Goal: Find specific page/section: Find specific page/section

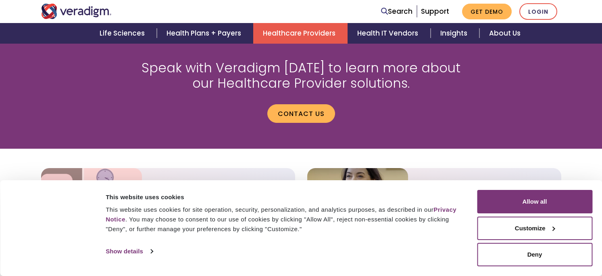
scroll to position [966, 0]
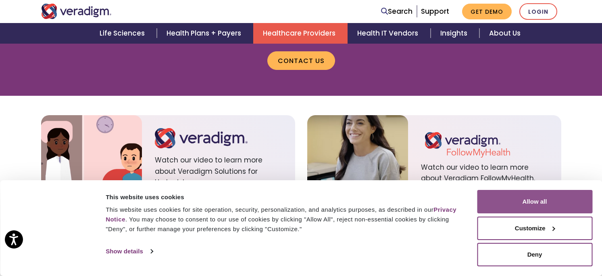
click at [532, 205] on button "Allow all" at bounding box center [534, 201] width 115 height 23
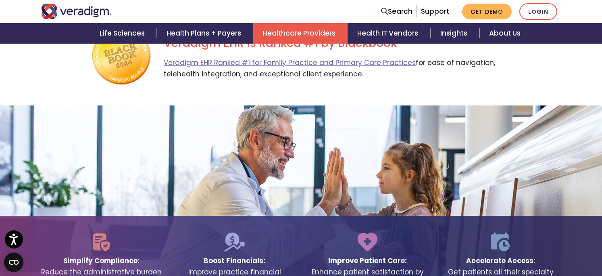
scroll to position [1407, 0]
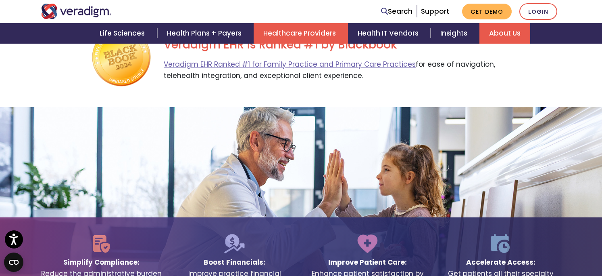
click at [509, 33] on link "About Us" at bounding box center [505, 33] width 51 height 21
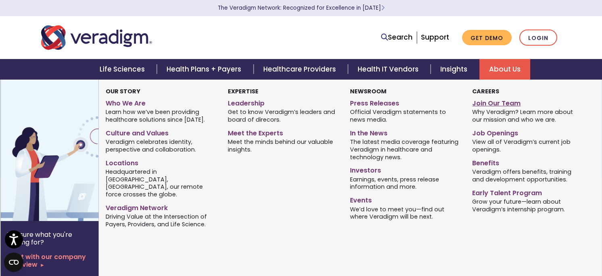
click at [493, 103] on link "Join Our Team" at bounding box center [528, 102] width 110 height 12
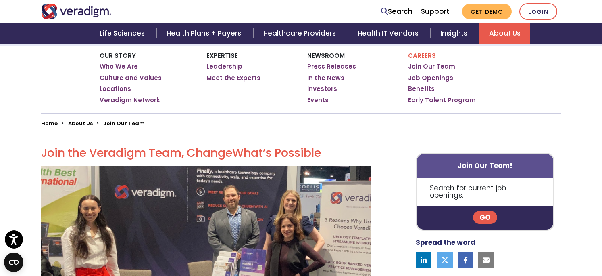
scroll to position [80, 0]
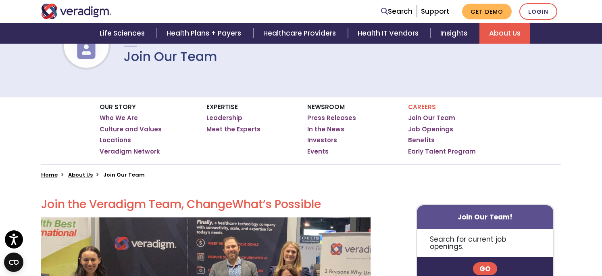
click at [427, 129] on link "Job Openings" at bounding box center [430, 129] width 45 height 8
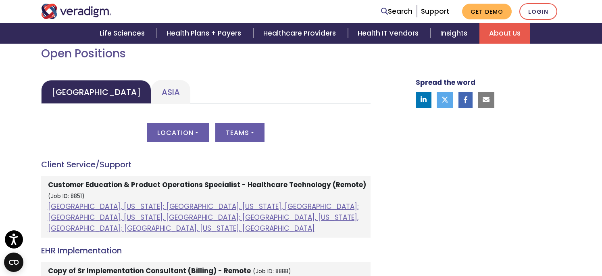
scroll to position [413, 0]
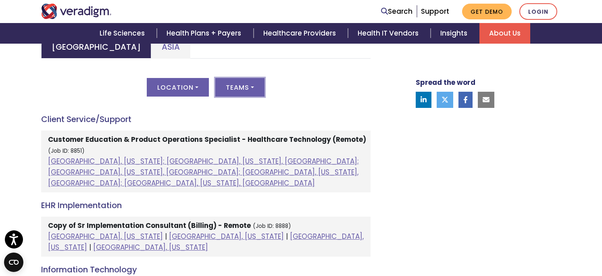
click at [253, 89] on button "Teams" at bounding box center [239, 87] width 49 height 19
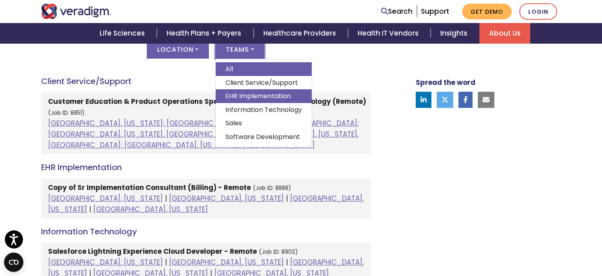
scroll to position [452, 0]
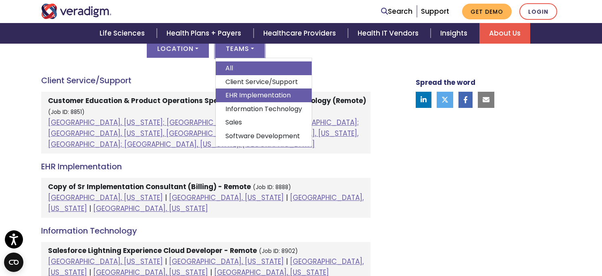
click at [261, 134] on link "Software Development" at bounding box center [264, 136] width 96 height 14
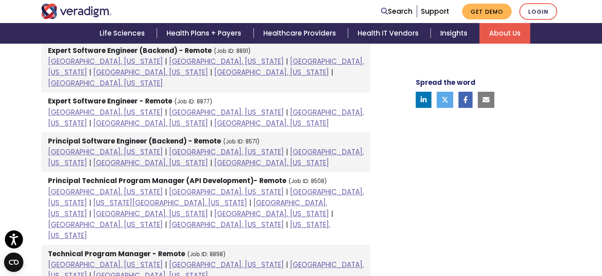
scroll to position [499, 0]
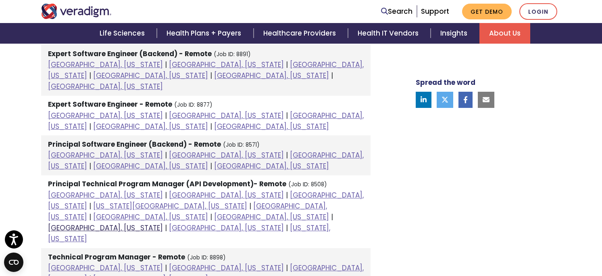
click at [163, 223] on link "Raleigh, North Carolina" at bounding box center [105, 228] width 115 height 10
